Goal: Task Accomplishment & Management: Manage account settings

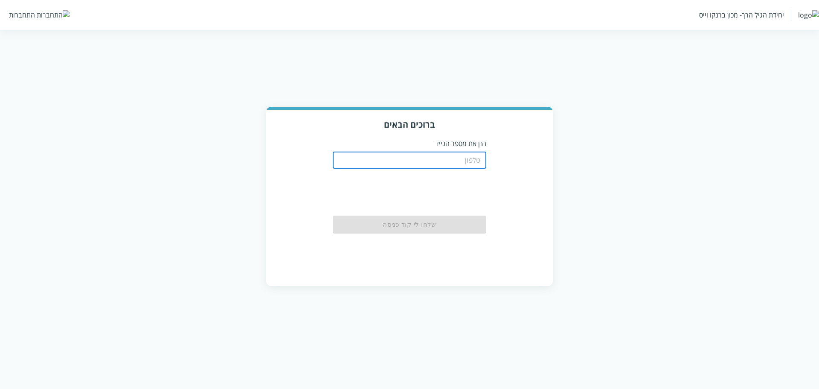
click at [469, 158] on input "tel" at bounding box center [410, 159] width 154 height 17
paste input "0583220201"
type input "0583220201"
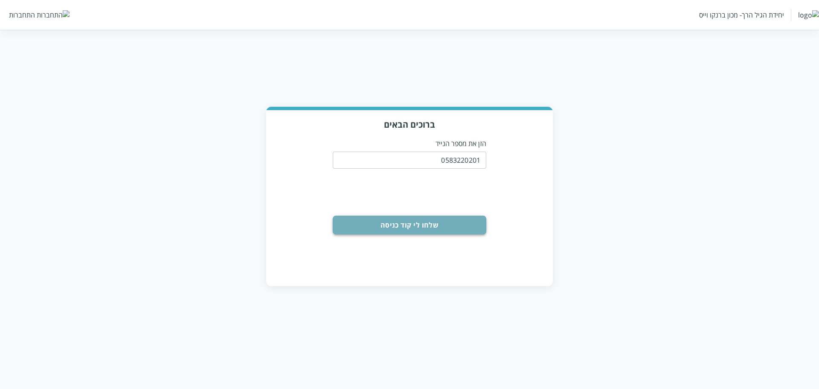
click at [366, 224] on button "שלחו לי קוד כניסה" at bounding box center [410, 225] width 154 height 19
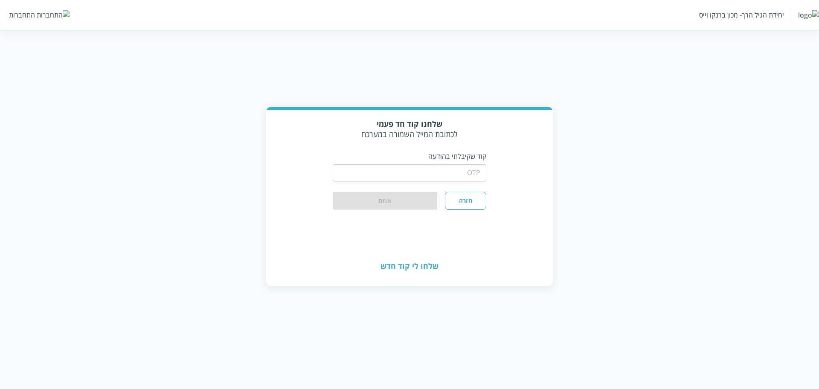
click at [409, 178] on input "string" at bounding box center [410, 172] width 154 height 17
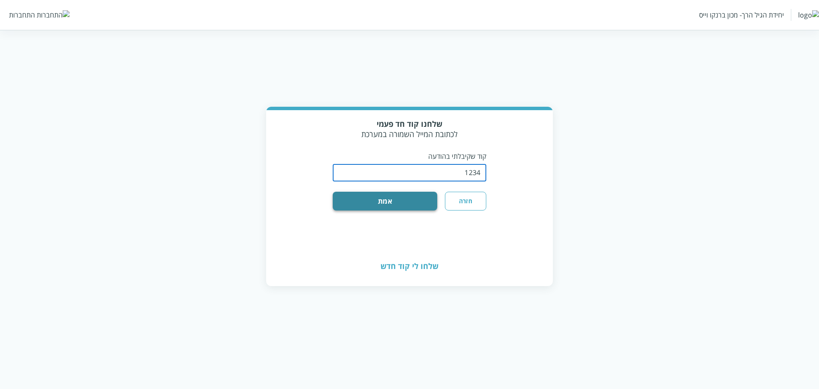
type input "1234"
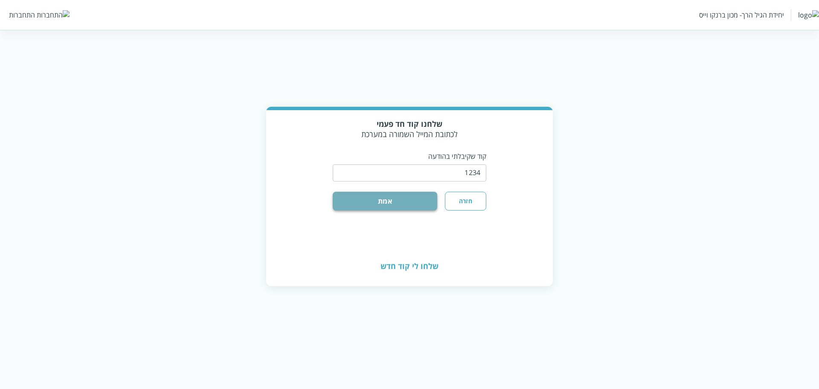
click at [363, 201] on button "אמת" at bounding box center [385, 201] width 105 height 19
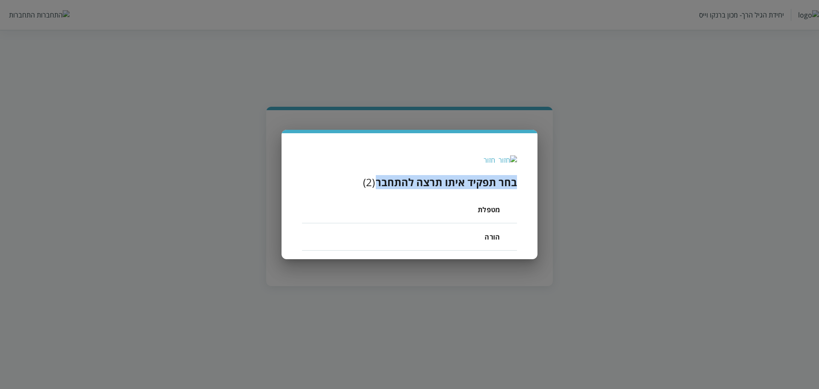
drag, startPoint x: 378, startPoint y: 184, endPoint x: 518, endPoint y: 186, distance: 140.0
click at [518, 186] on div "חזור בחר תפקיד איתו תרצה להתחבר ( 2 ) מטפלת הורה" at bounding box center [410, 196] width 256 height 126
click at [492, 212] on span "מטפלת" at bounding box center [489, 209] width 22 height 10
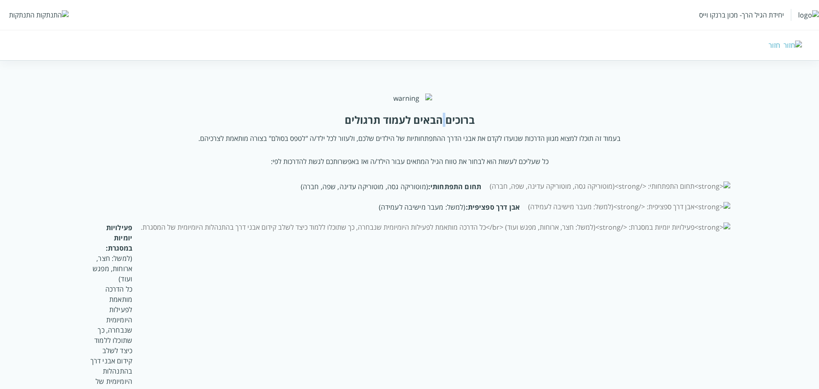
drag, startPoint x: 448, startPoint y: 145, endPoint x: 441, endPoint y: 143, distance: 7.5
click at [441, 127] on div "ברוכים הבאים לעמוד תרגולים" at bounding box center [410, 120] width 130 height 14
drag, startPoint x: 446, startPoint y: 143, endPoint x: 451, endPoint y: 144, distance: 5.2
click at [446, 127] on div "ברוכים הבאים לעמוד תרגולים" at bounding box center [410, 120] width 130 height 14
click at [451, 127] on div "ברוכים הבאים לעמוד תרגולים" at bounding box center [410, 120] width 130 height 14
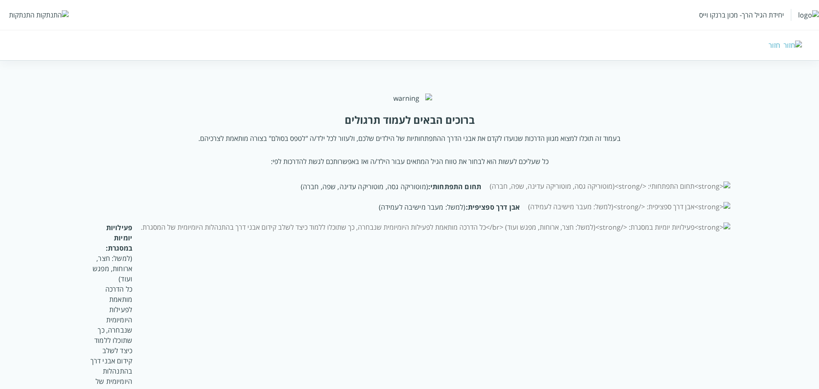
click at [453, 127] on div "ברוכים הבאים לעמוד תרגולים" at bounding box center [410, 120] width 130 height 14
click at [450, 127] on div "ברוכים הבאים לעמוד תרגולים" at bounding box center [410, 120] width 130 height 14
drag, startPoint x: 447, startPoint y: 149, endPoint x: 362, endPoint y: 151, distance: 84.5
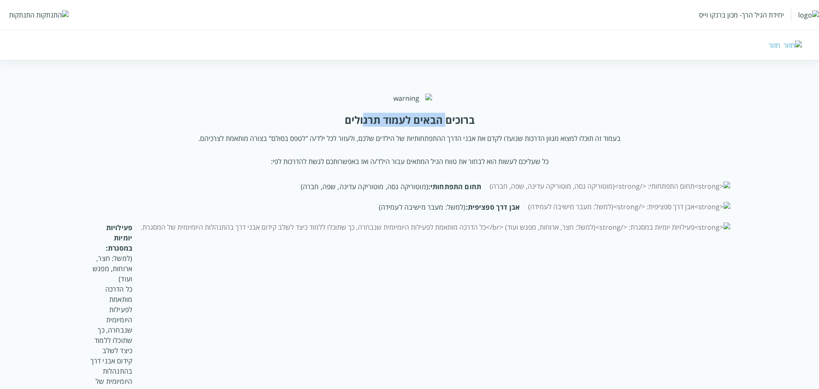
click at [362, 127] on div "ברוכים הבאים לעמוד תרגולים" at bounding box center [410, 120] width 130 height 14
click at [26, 15] on div "התנתקות" at bounding box center [22, 14] width 26 height 9
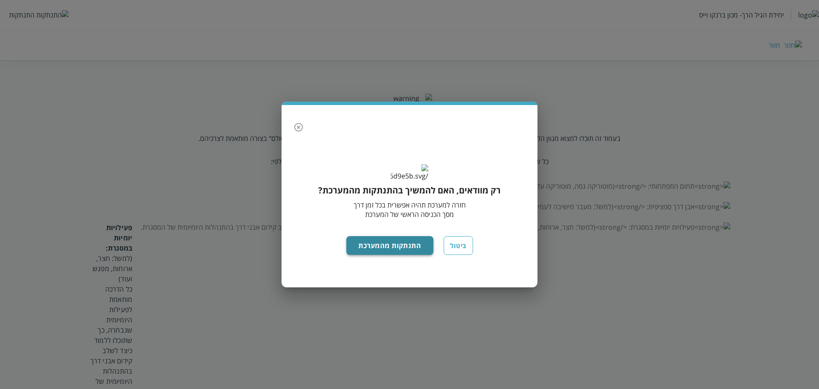
click at [385, 255] on button "התנתקות מהמערכת" at bounding box center [390, 245] width 87 height 19
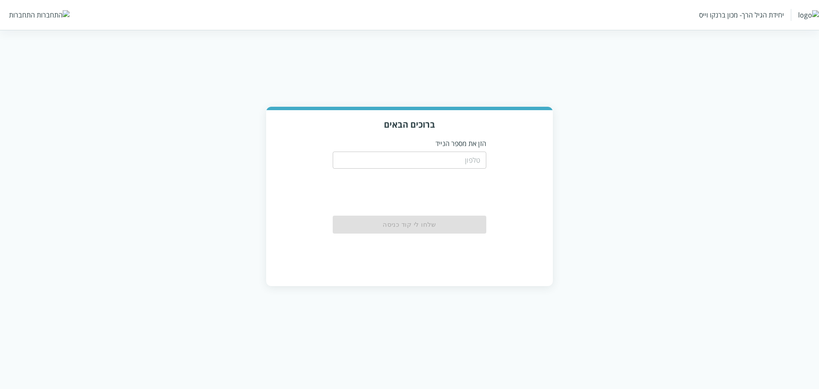
click at [471, 152] on input "tel" at bounding box center [410, 159] width 154 height 17
paste input "0583220201"
type input "0583220201"
click at [461, 217] on button "שלחו לי קוד כניסה" at bounding box center [410, 225] width 154 height 19
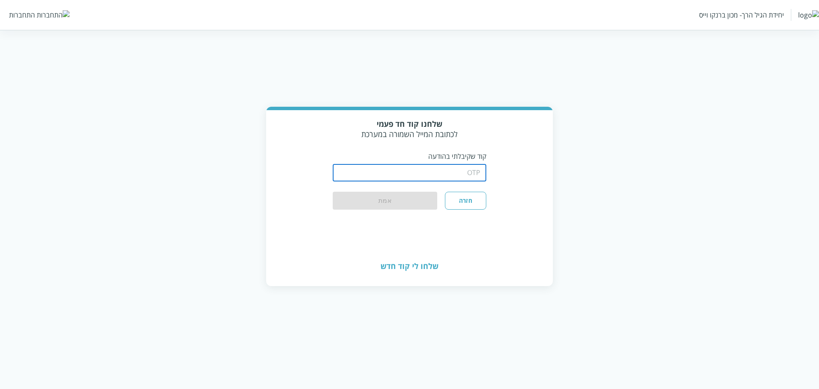
click at [475, 166] on input "string" at bounding box center [410, 172] width 154 height 17
type input "1234"
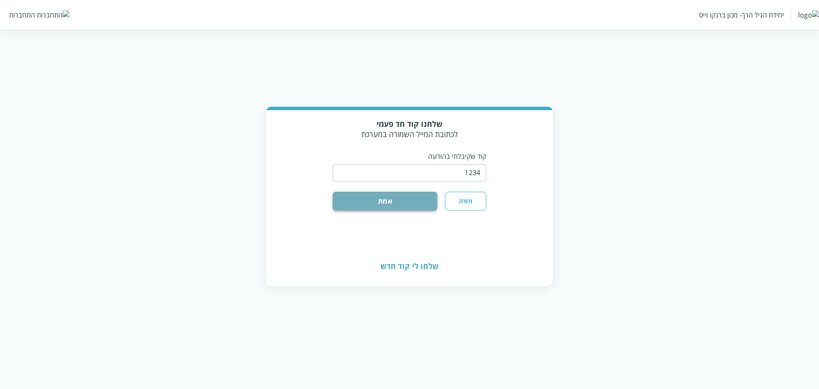
click at [431, 199] on button "אמת" at bounding box center [385, 201] width 105 height 19
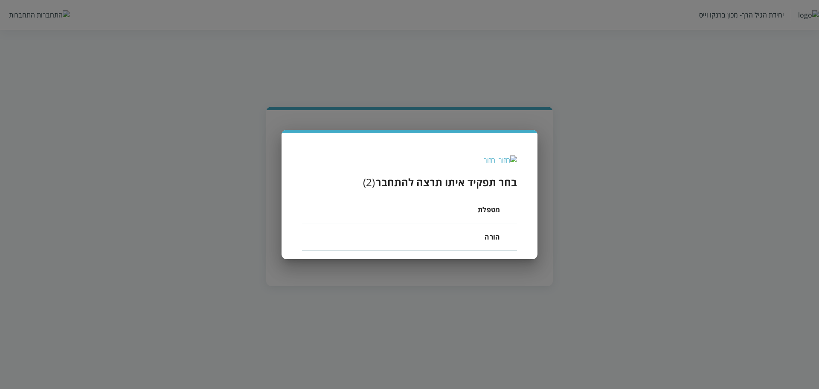
click at [486, 213] on span "מטפלת" at bounding box center [489, 209] width 22 height 10
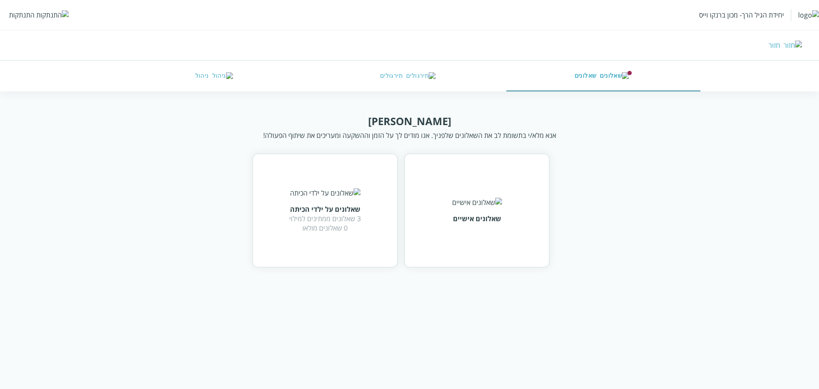
click at [397, 137] on div "אנא מלא/י בתשומת לב את השאלונים שלפניך. אנו מודים לך על הזמן וההשקעה ומעריכים א…" at bounding box center [409, 135] width 293 height 9
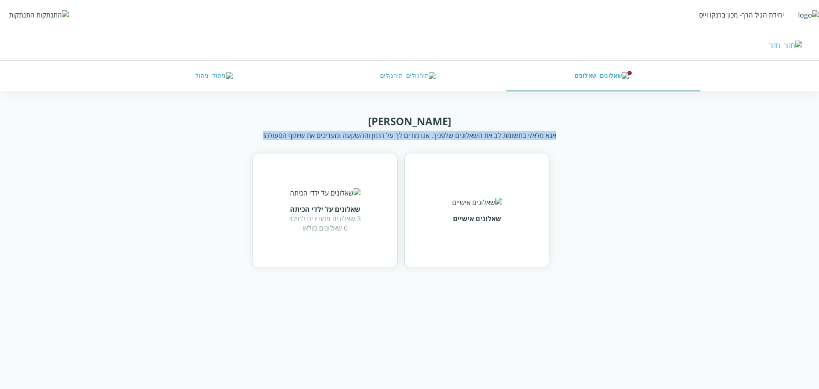
click at [397, 137] on div "אנא מלא/י בתשומת לב את השאלונים שלפניך. אנו מודים לך על הזמן וההשקעה ומעריכים א…" at bounding box center [409, 135] width 293 height 9
click at [218, 78] on img "button" at bounding box center [223, 76] width 20 height 8
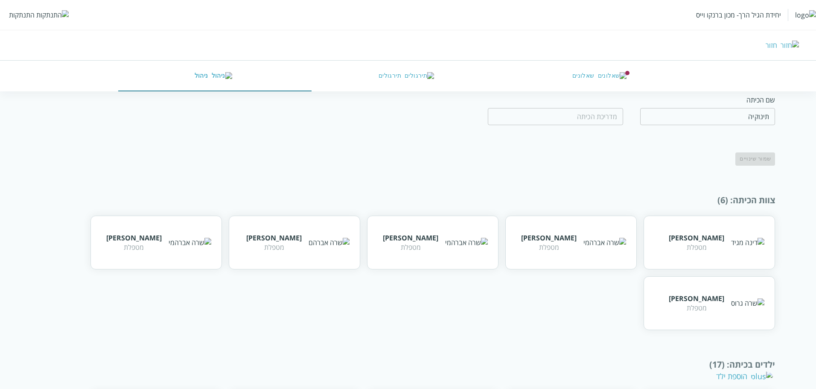
scroll to position [39, 0]
drag, startPoint x: 776, startPoint y: 200, endPoint x: 733, endPoint y: 203, distance: 43.2
click at [733, 203] on div "ניהול כיתה שם הכיתה תינוקיה ​ ​ שמור שינויים צוות הכיתה : (6) דינה מגיד מטפלת ש…" at bounding box center [408, 351] width 816 height 553
click at [749, 201] on div "צוות הכיתה : (6)" at bounding box center [408, 201] width 734 height 12
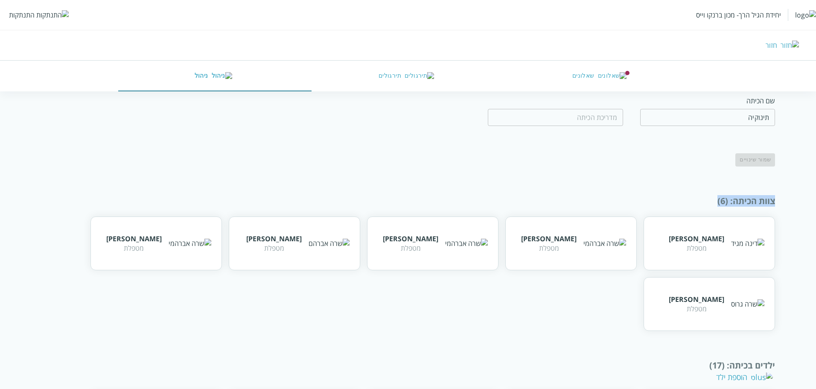
click at [749, 201] on div "צוות הכיתה : (6)" at bounding box center [408, 201] width 734 height 12
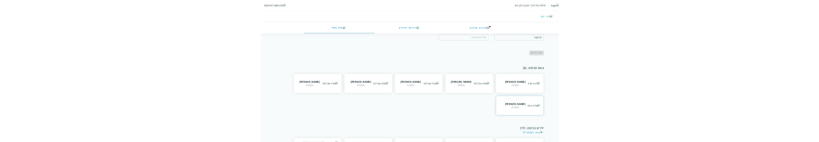
scroll to position [43, 0]
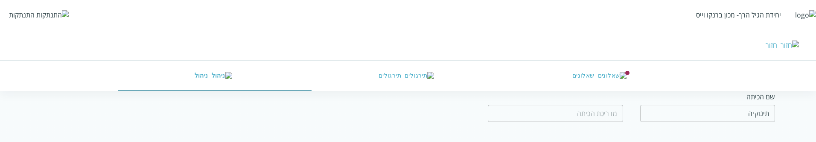
click at [34, 11] on div "התנתקות" at bounding box center [22, 14] width 26 height 9
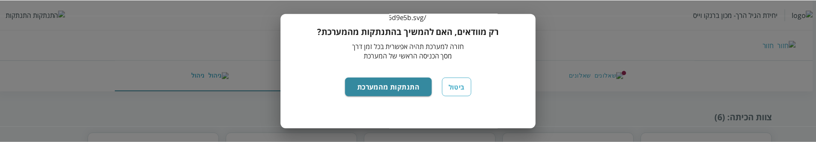
scroll to position [86, 0]
click at [418, 93] on button "התנתקות מהמערכת" at bounding box center [390, 86] width 87 height 19
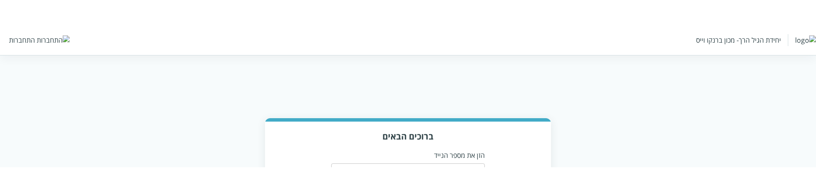
scroll to position [43, 0]
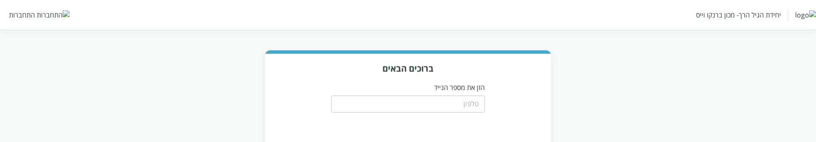
click at [473, 108] on input "tel" at bounding box center [408, 104] width 154 height 17
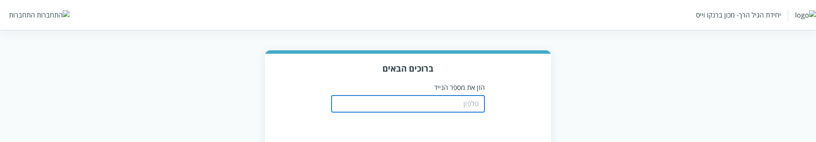
paste input "0583220201"
type input "0583220201"
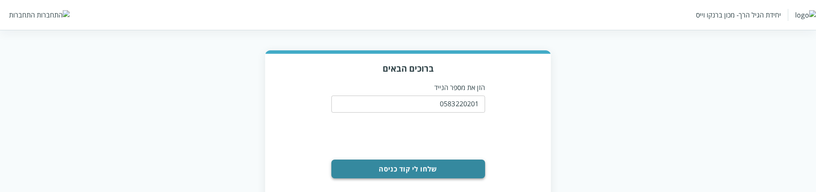
click at [432, 142] on button "שלחו לי קוד כניסה" at bounding box center [408, 169] width 154 height 19
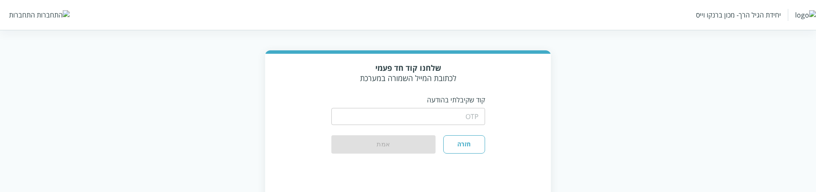
click at [457, 116] on input "string" at bounding box center [408, 116] width 154 height 17
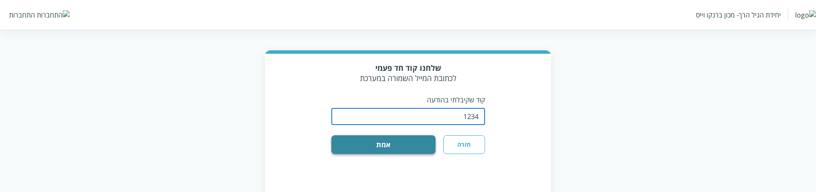
type input "1234"
click at [406, 142] on button "אמת" at bounding box center [383, 144] width 105 height 19
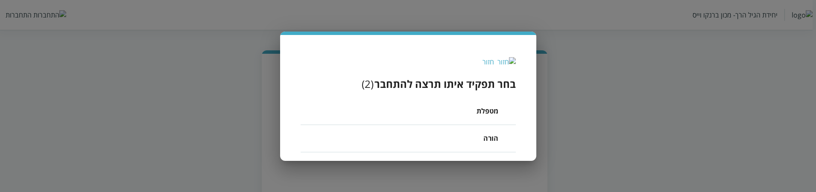
click at [475, 114] on li "מטפלת" at bounding box center [407, 111] width 215 height 27
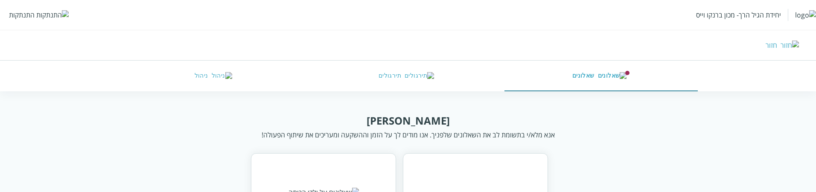
click at [218, 76] on img "button" at bounding box center [222, 76] width 20 height 8
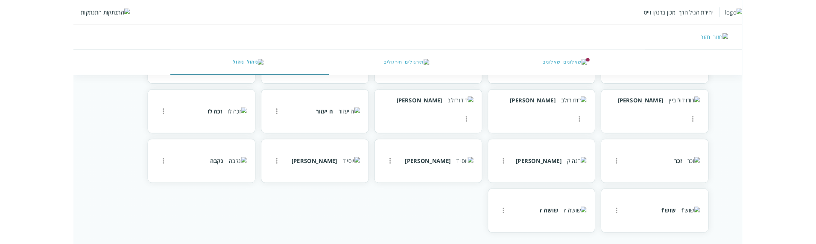
scroll to position [386, 0]
